Goal: Transaction & Acquisition: Purchase product/service

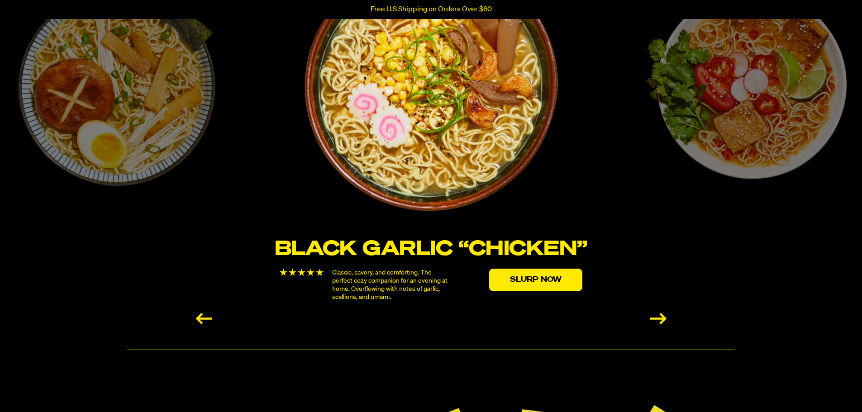
scroll to position [1583, 0]
click at [663, 319] on div "Next slide" at bounding box center [658, 318] width 16 height 11
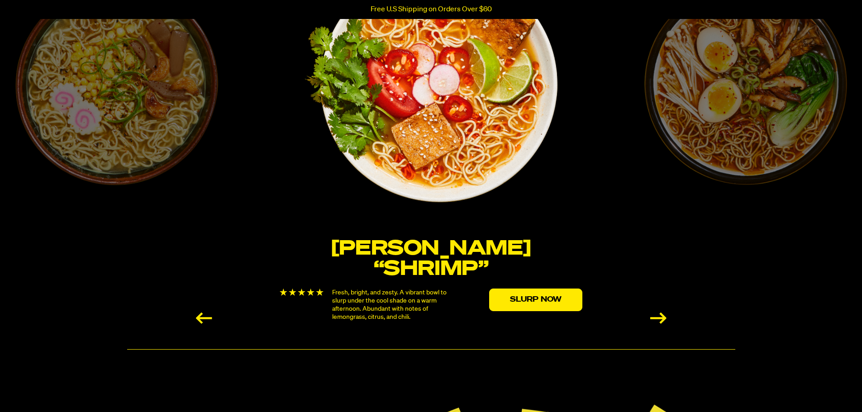
click at [466, 139] on img "2 / 6" at bounding box center [431, 84] width 256 height 256
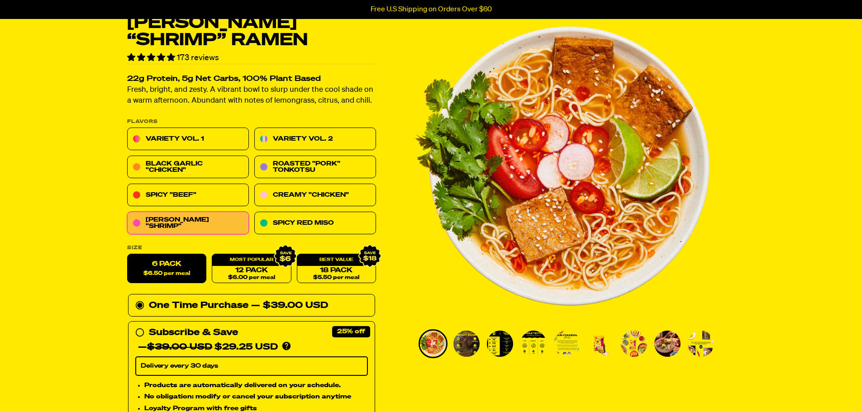
scroll to position [45, 0]
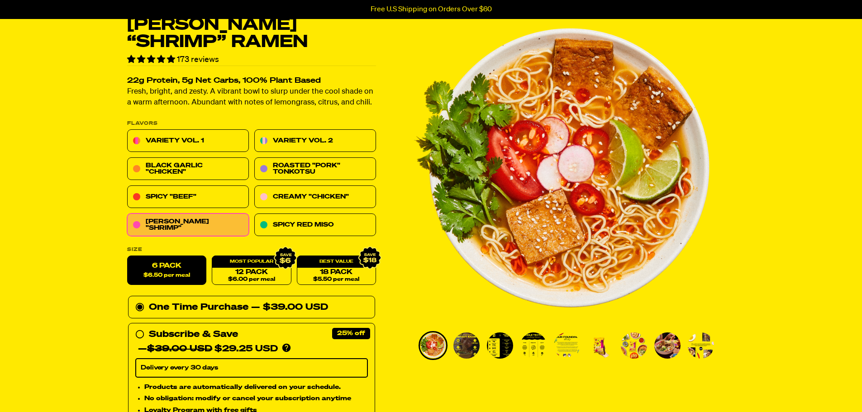
click at [498, 345] on img "Go to slide 3" at bounding box center [500, 345] width 26 height 26
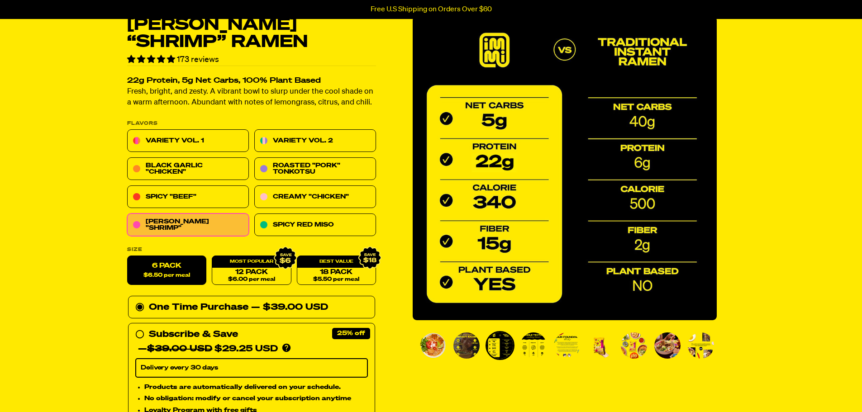
click at [568, 343] on img "Go to slide 5" at bounding box center [567, 345] width 26 height 26
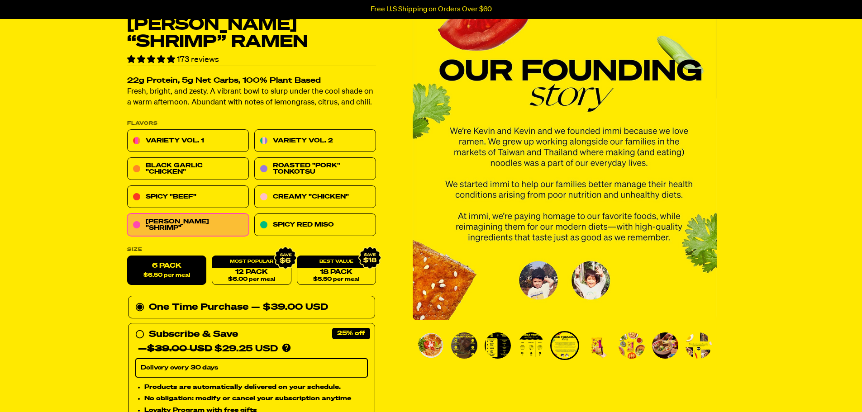
click at [593, 343] on img "Go to slide 6" at bounding box center [598, 345] width 26 height 26
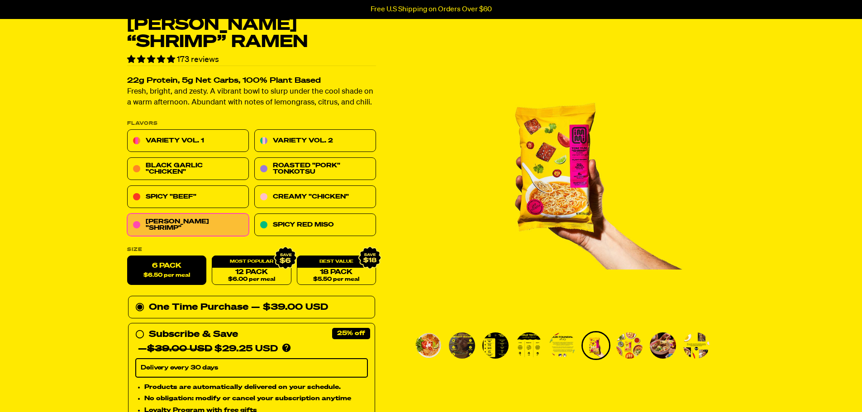
click at [623, 341] on img "Go to slide 7" at bounding box center [629, 345] width 26 height 26
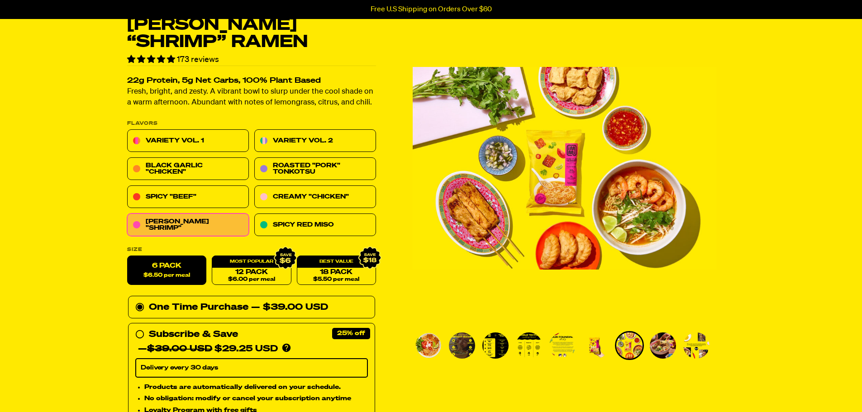
click at [655, 345] on img "Go to slide 8" at bounding box center [663, 345] width 26 height 26
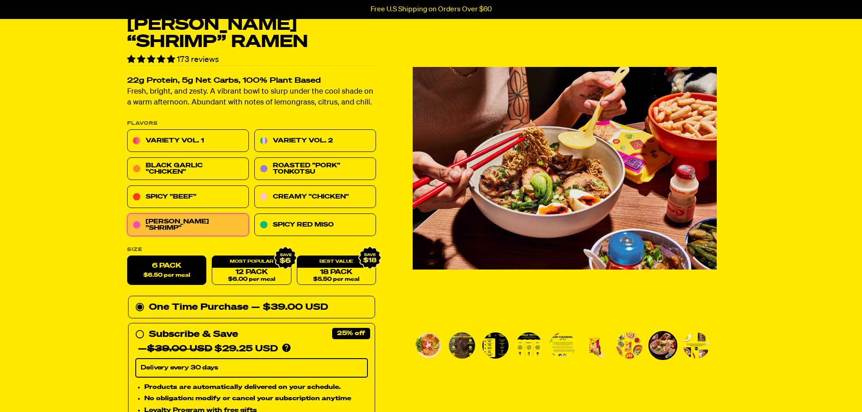
click at [701, 346] on img "Go to slide 9" at bounding box center [696, 345] width 26 height 26
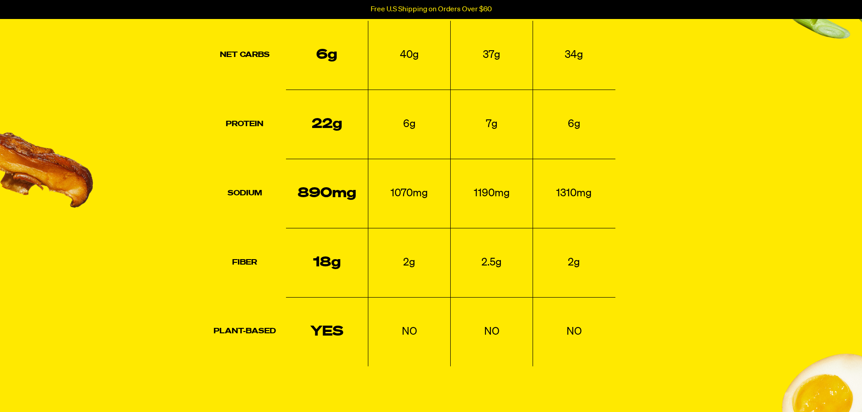
scroll to position [950, 0]
